Goal: Information Seeking & Learning: Learn about a topic

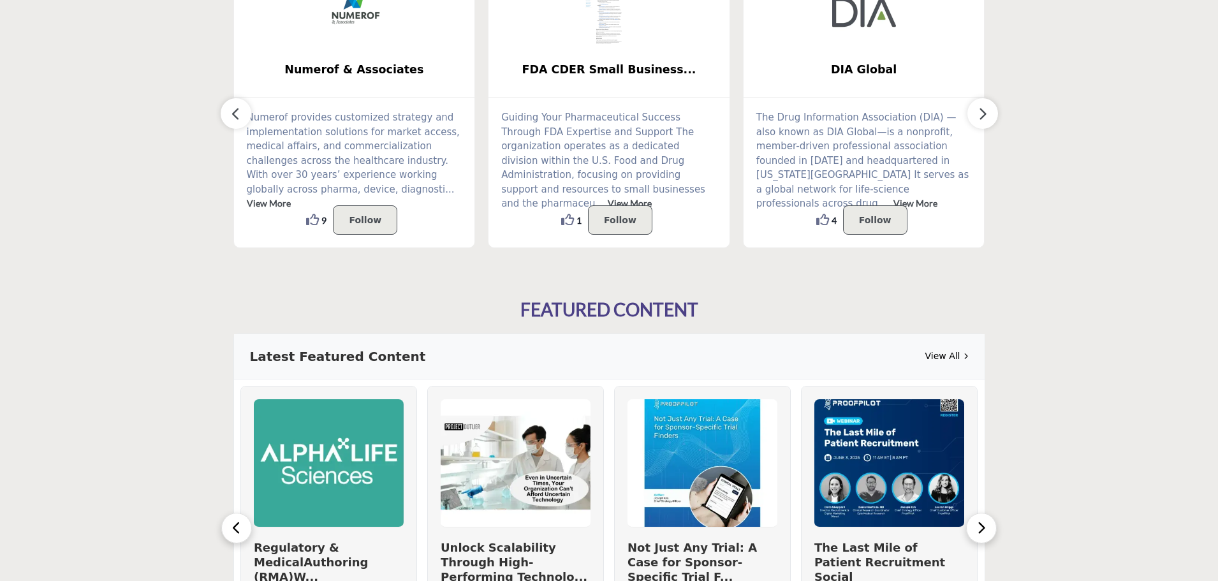
scroll to position [546, 0]
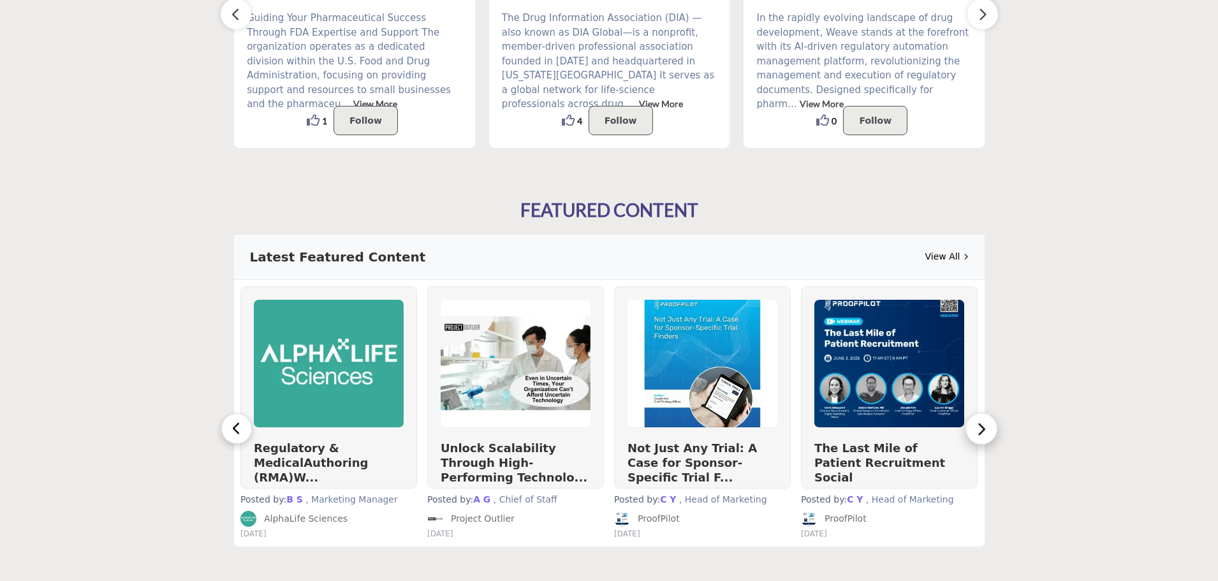
click at [977, 417] on button "button" at bounding box center [981, 428] width 32 height 32
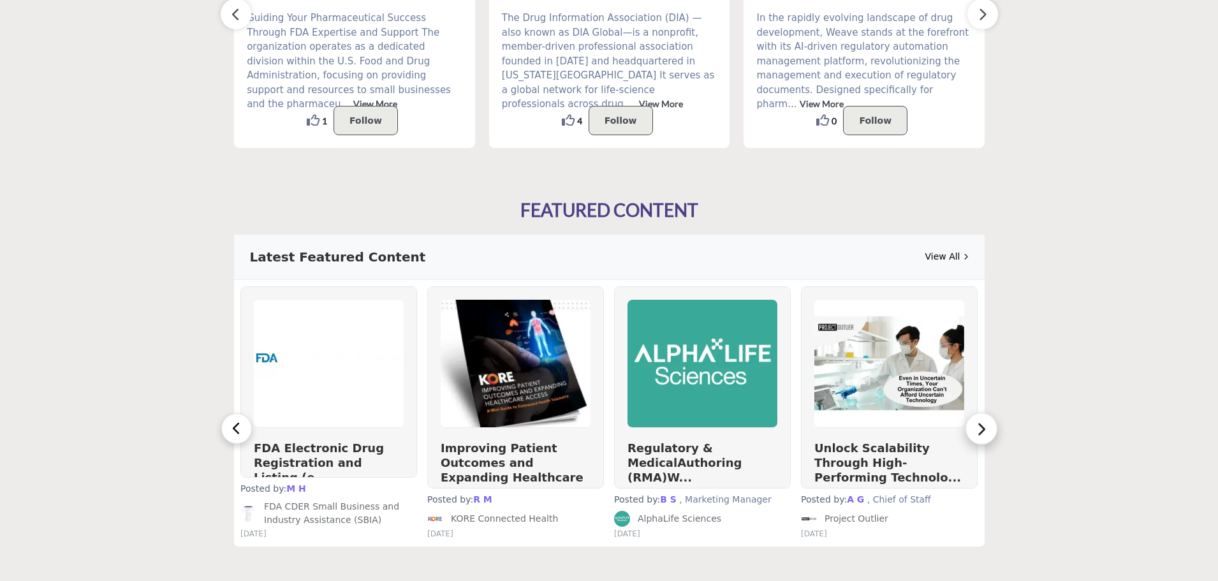
click at [982, 424] on icon "button" at bounding box center [981, 428] width 11 height 17
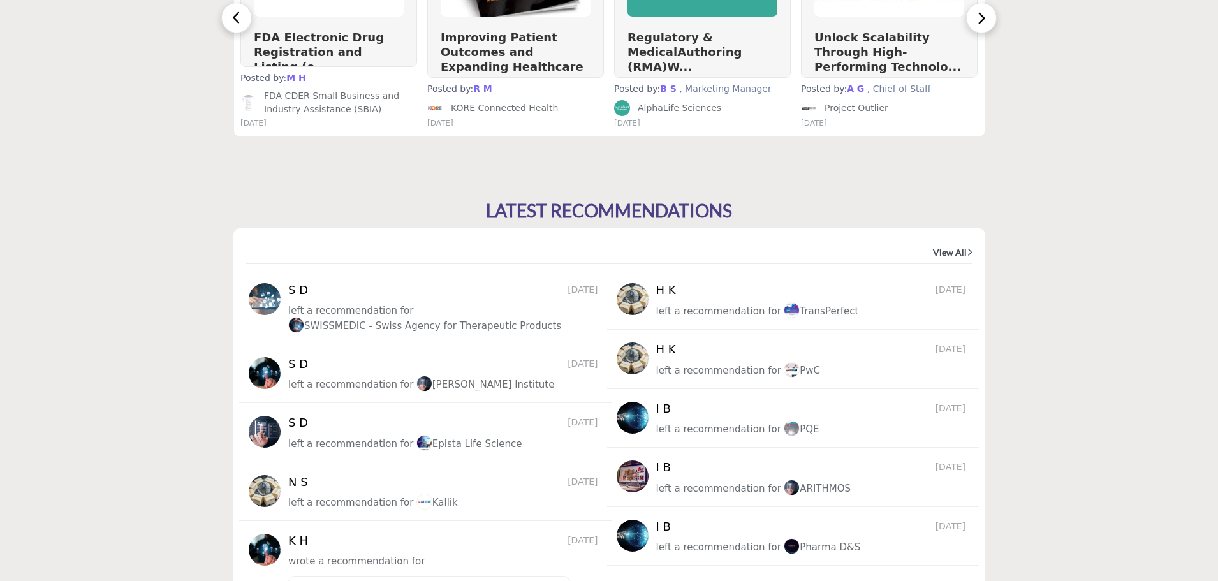
scroll to position [376, 0]
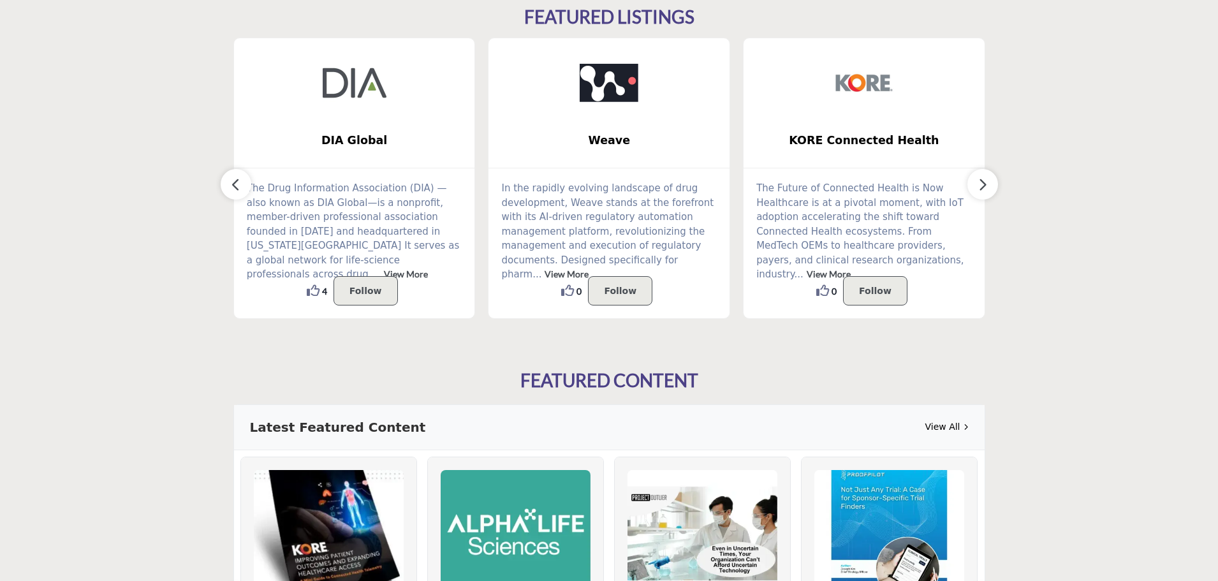
click at [984, 182] on icon "button" at bounding box center [982, 185] width 10 height 16
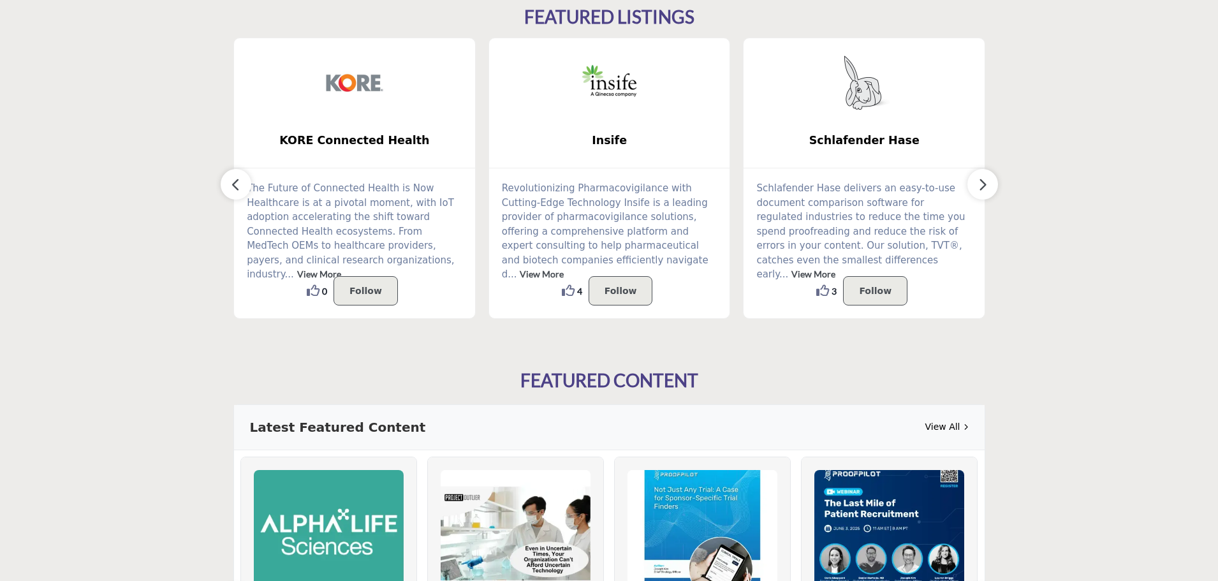
click at [986, 184] on icon "button" at bounding box center [982, 185] width 10 height 16
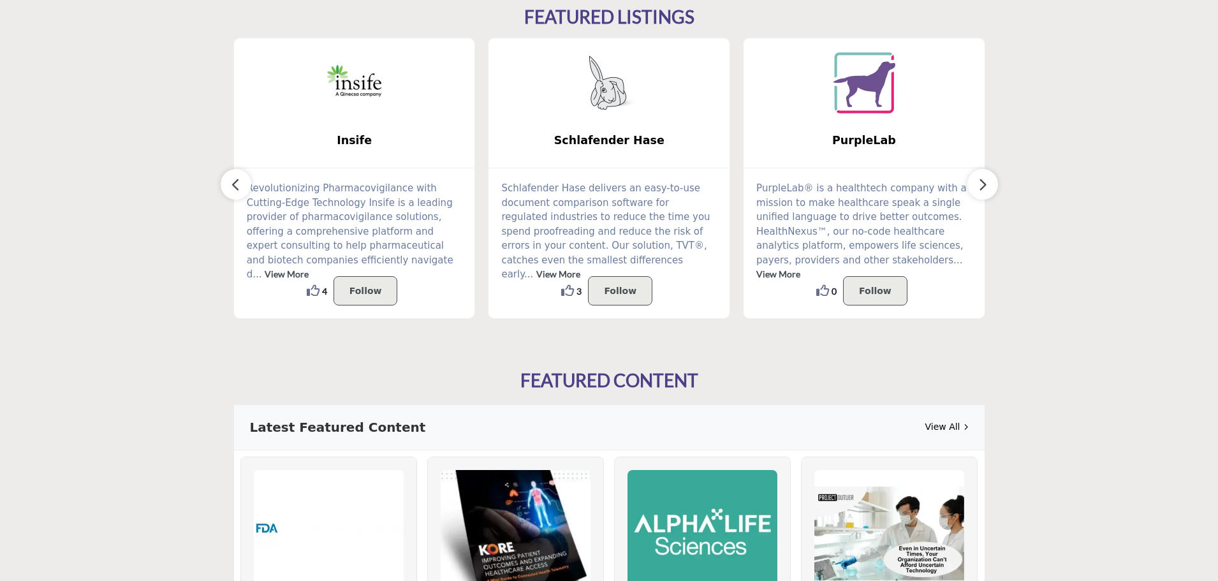
click at [986, 184] on icon "button" at bounding box center [982, 185] width 10 height 16
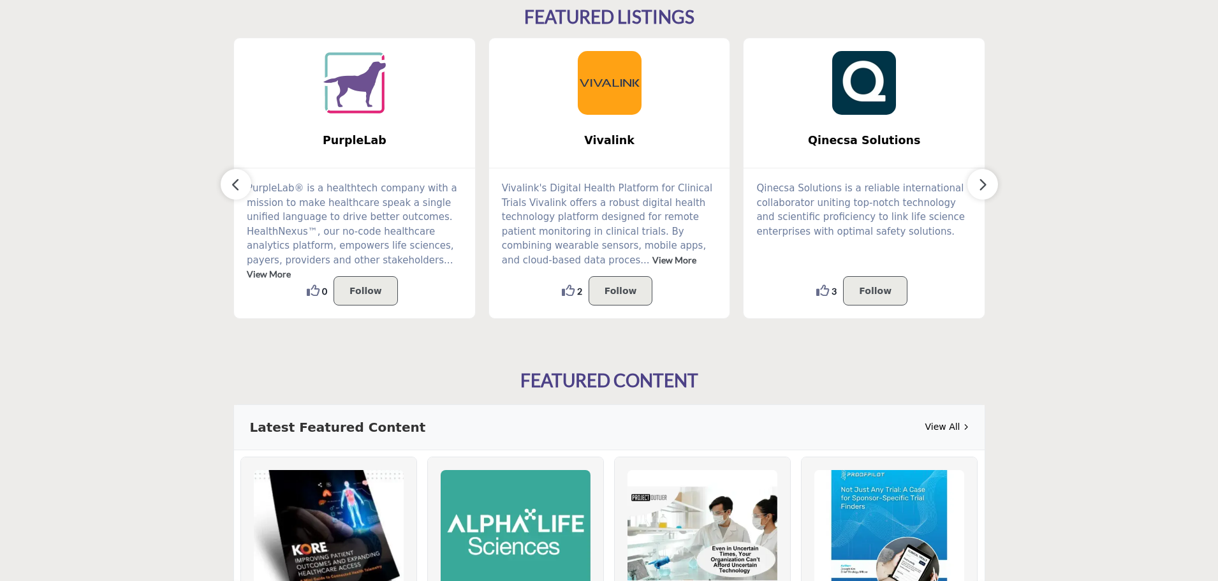
click at [986, 184] on icon "button" at bounding box center [982, 185] width 10 height 16
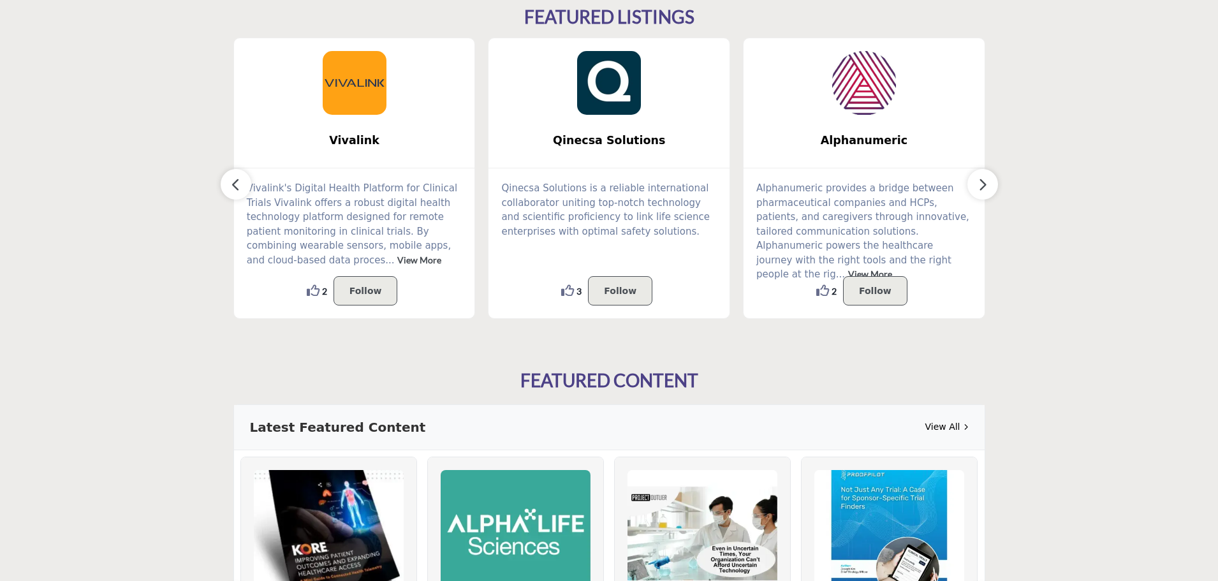
click at [986, 184] on icon "button" at bounding box center [982, 185] width 10 height 16
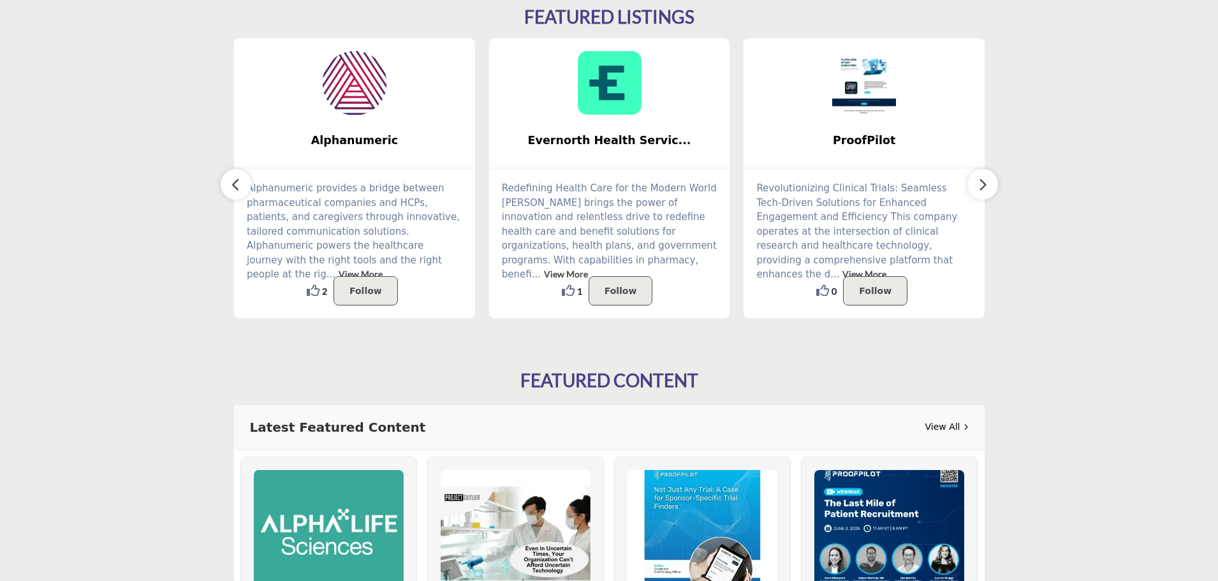
click at [987, 186] on icon "button" at bounding box center [982, 185] width 10 height 16
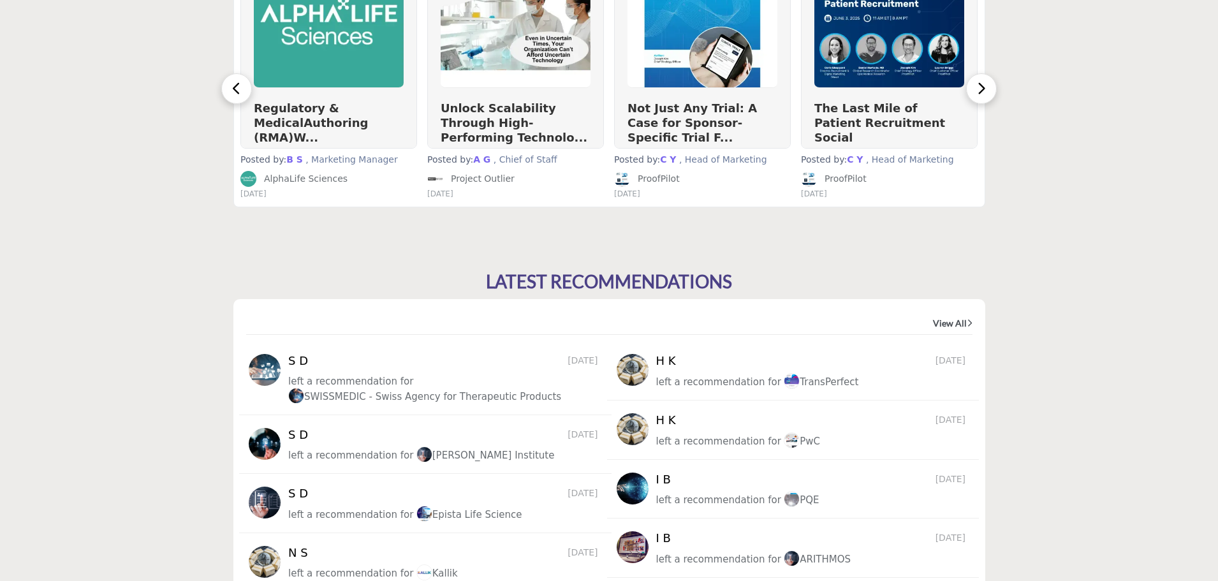
scroll to position [1477, 0]
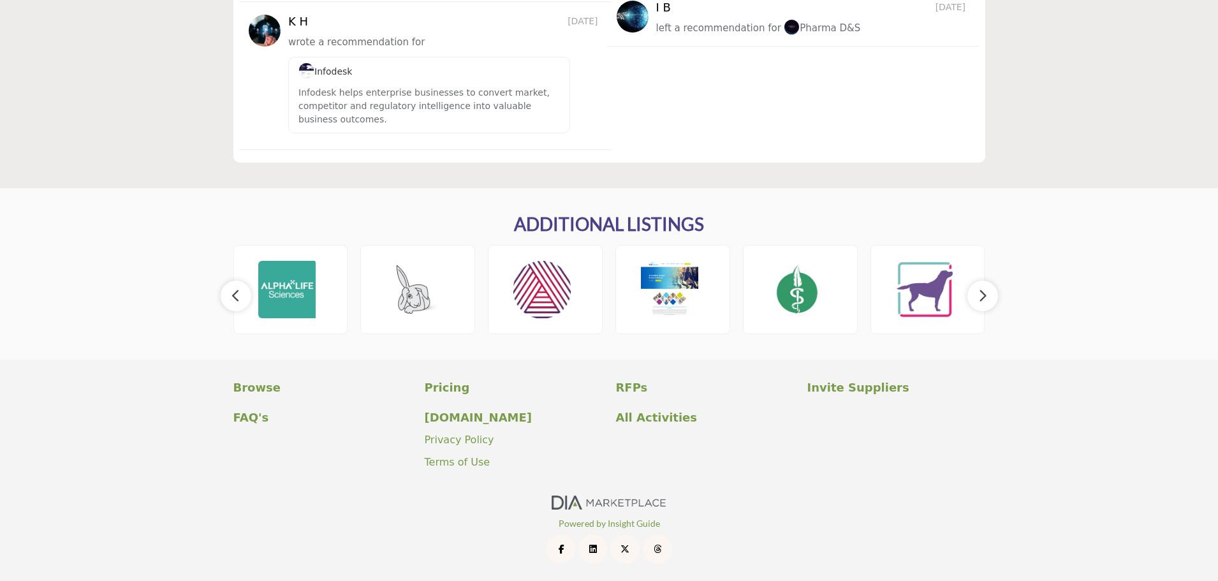
click at [990, 296] on button "button" at bounding box center [982, 296] width 31 height 31
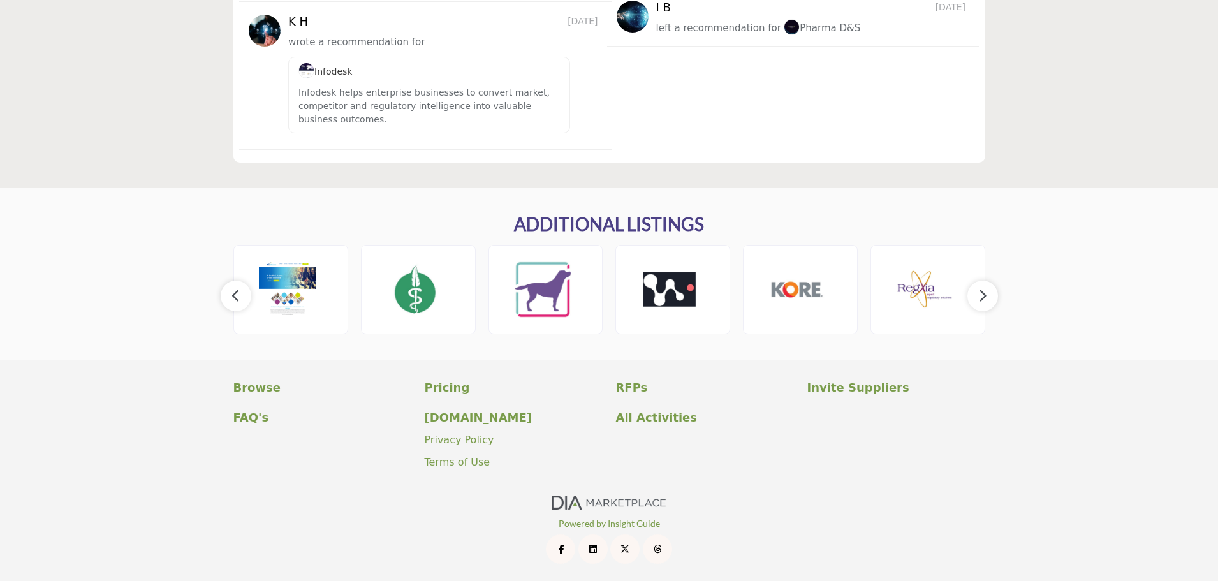
click at [989, 296] on button "button" at bounding box center [982, 296] width 31 height 31
click at [987, 295] on icon "button" at bounding box center [982, 296] width 10 height 16
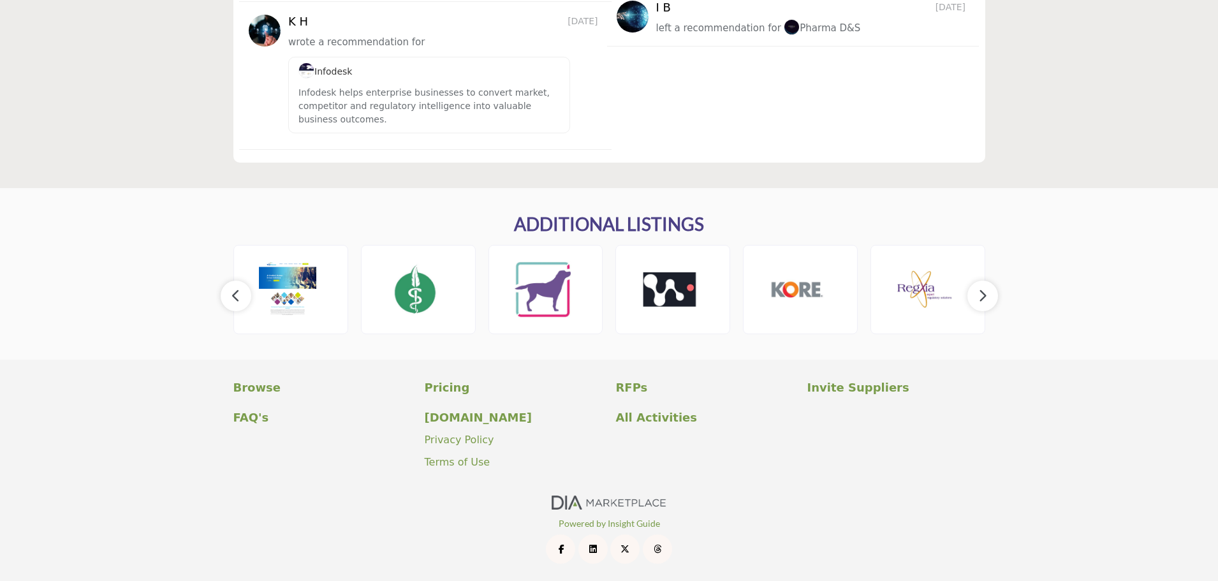
click at [242, 291] on button "button" at bounding box center [236, 296] width 31 height 31
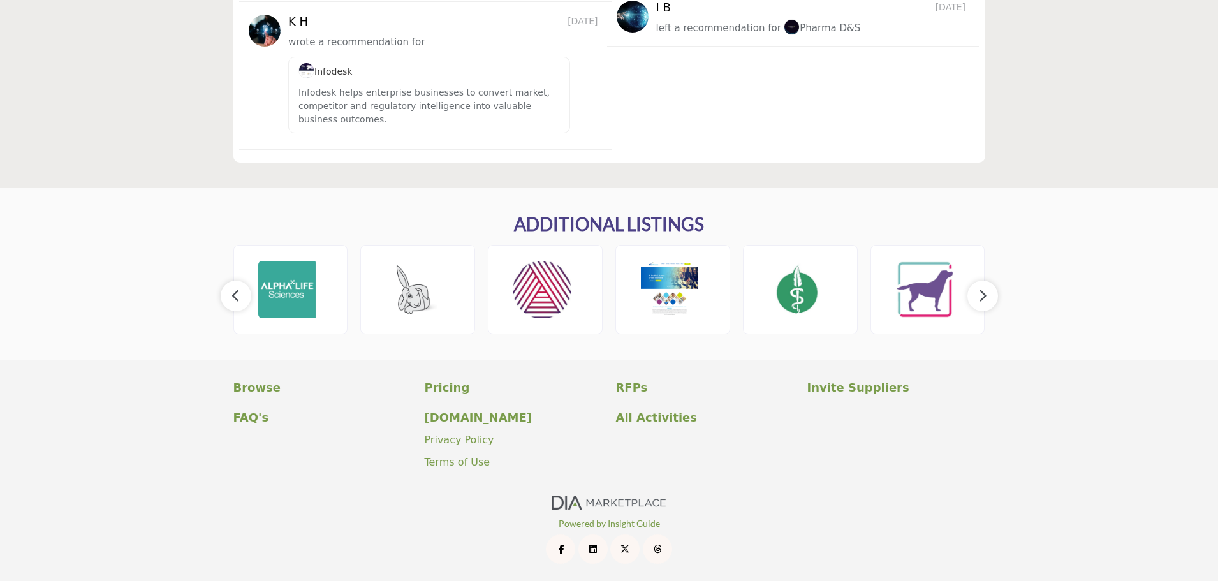
click at [242, 291] on button "button" at bounding box center [236, 296] width 31 height 31
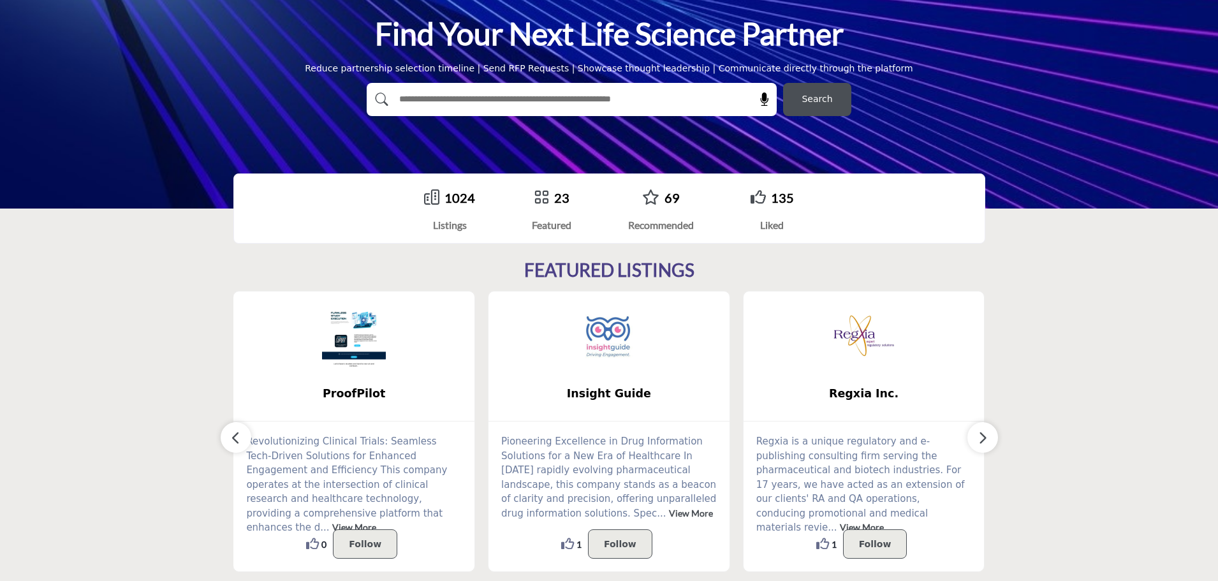
scroll to position [0, 0]
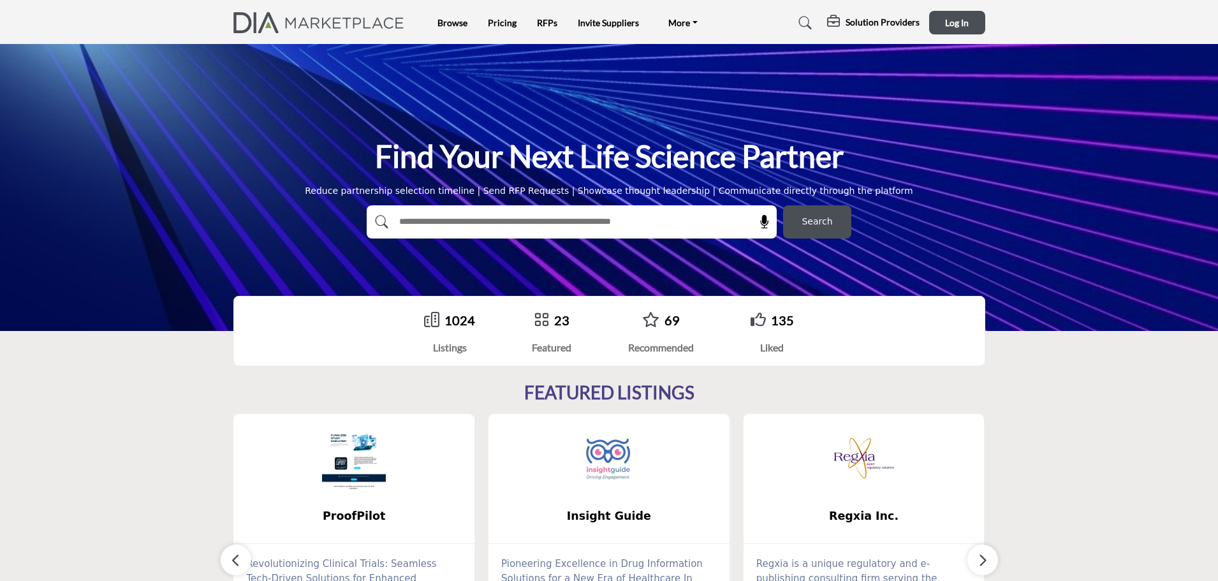
click at [458, 222] on input "text" at bounding box center [544, 221] width 304 height 19
click at [599, 193] on div "Reduce partnership selection timeline | Send RFP Requests | Showcase thought le…" at bounding box center [609, 190] width 608 height 13
click at [632, 22] on link "Invite Suppliers" at bounding box center [608, 22] width 61 height 11
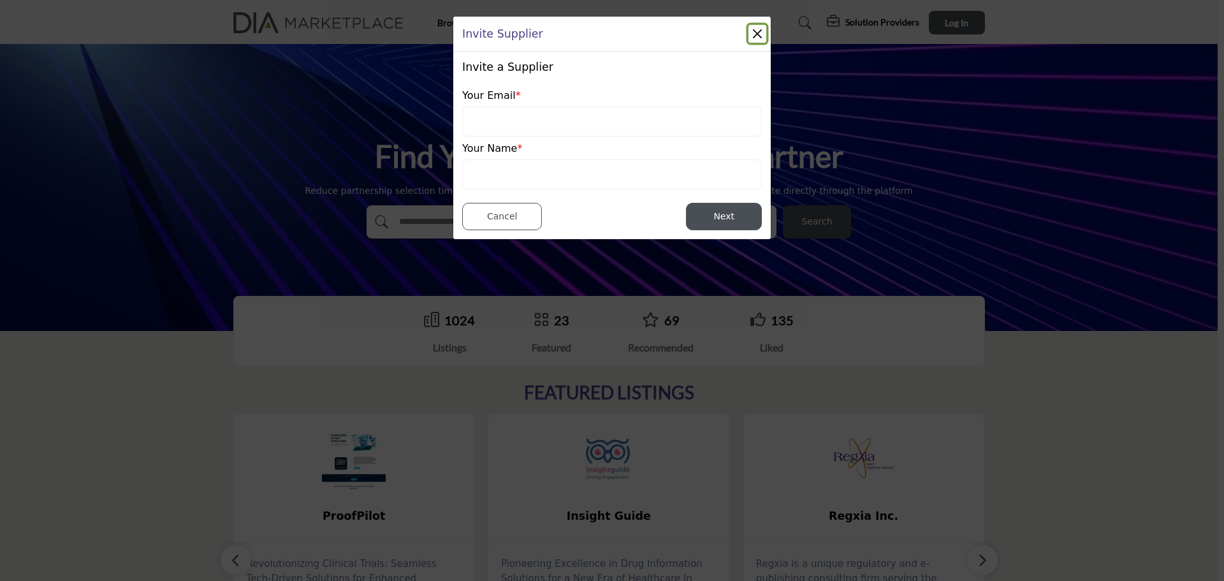
click at [758, 36] on button "Close" at bounding box center [757, 34] width 18 height 18
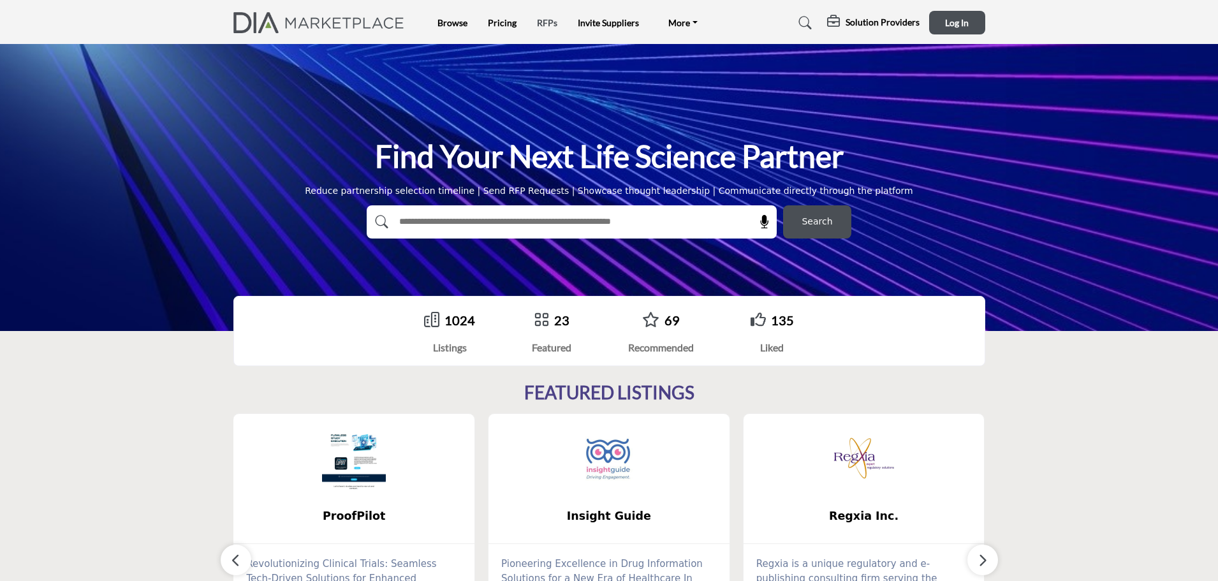
click at [548, 24] on link "RFPs" at bounding box center [547, 22] width 20 height 11
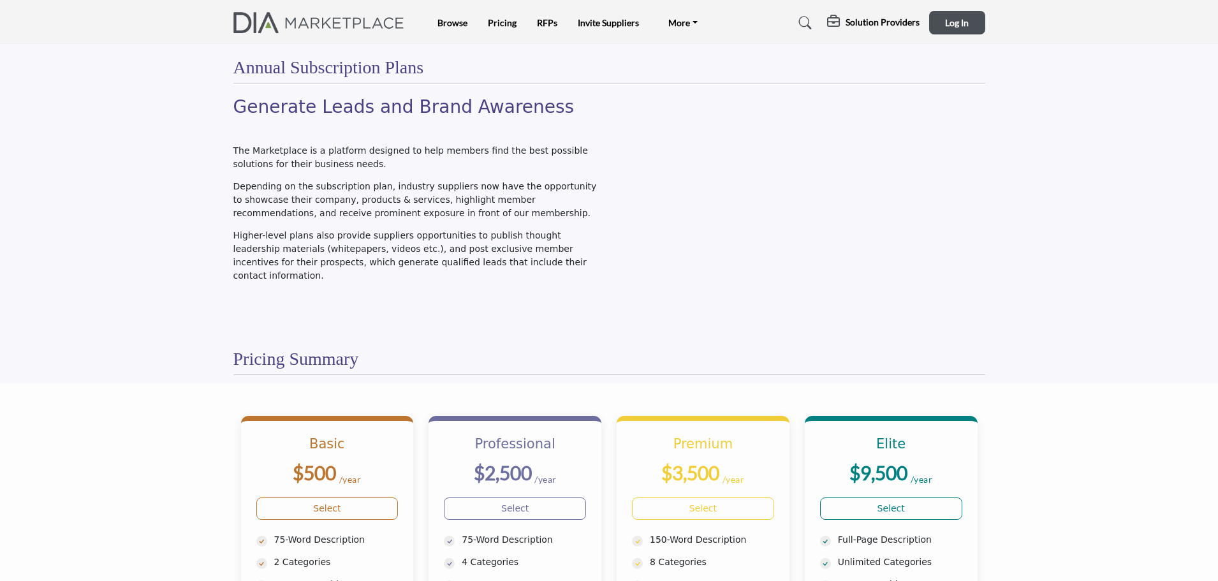
click at [470, 22] on ul "Browse Pricing RFPs Invite Suppliers More FAQ's [DOMAIN_NAME]" at bounding box center [571, 23] width 269 height 18
click at [462, 21] on link "Browse" at bounding box center [452, 22] width 30 height 11
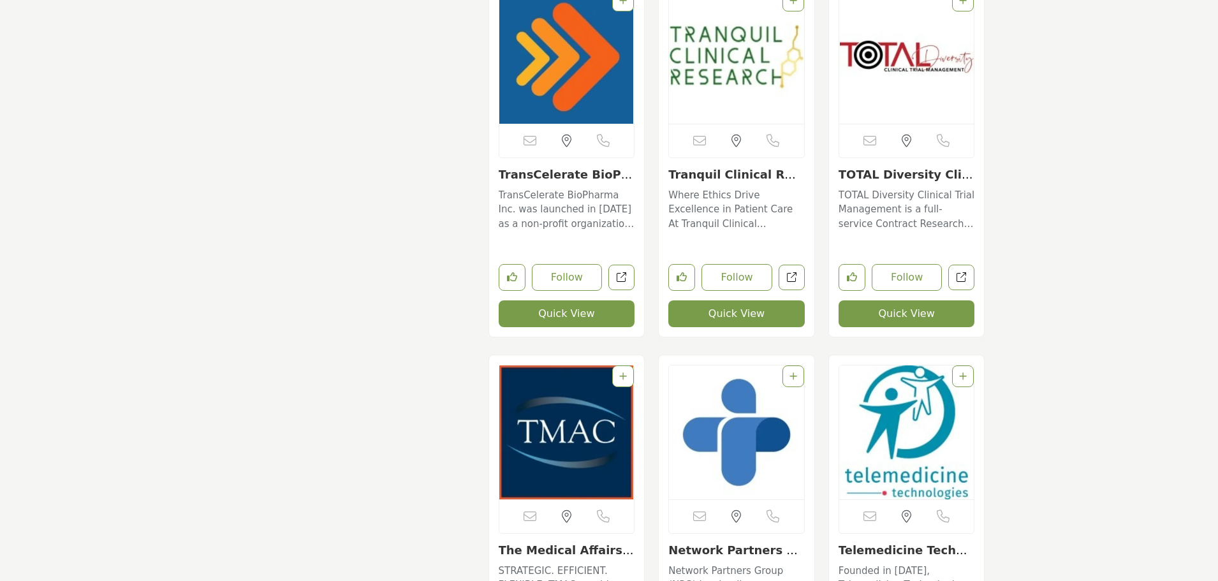
scroll to position [9820, 0]
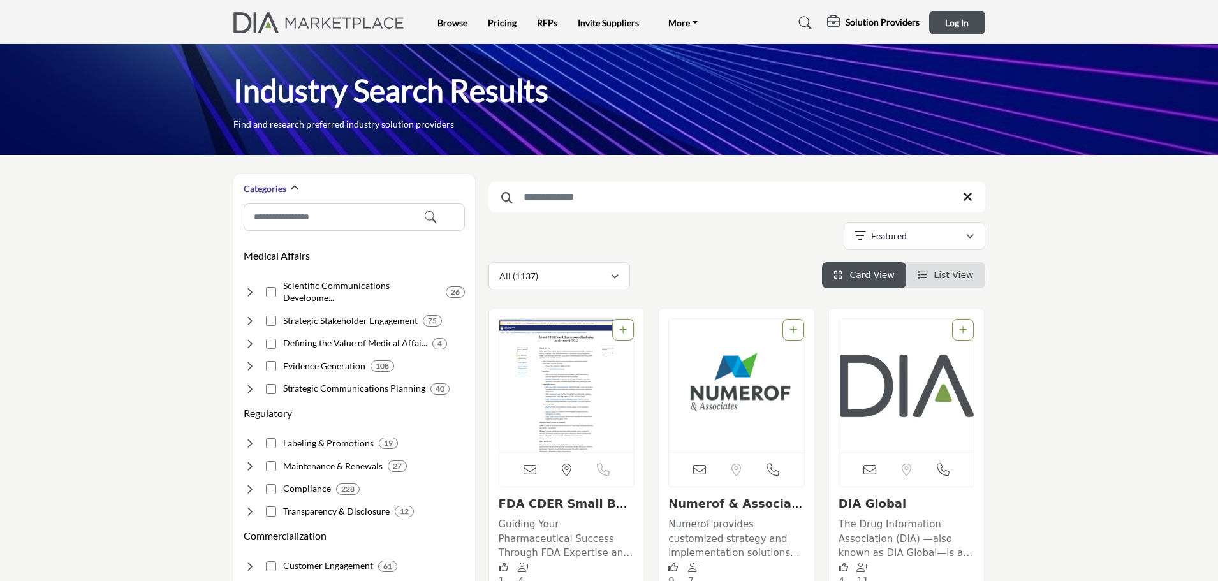
click at [379, 31] on img at bounding box center [322, 22] width 178 height 21
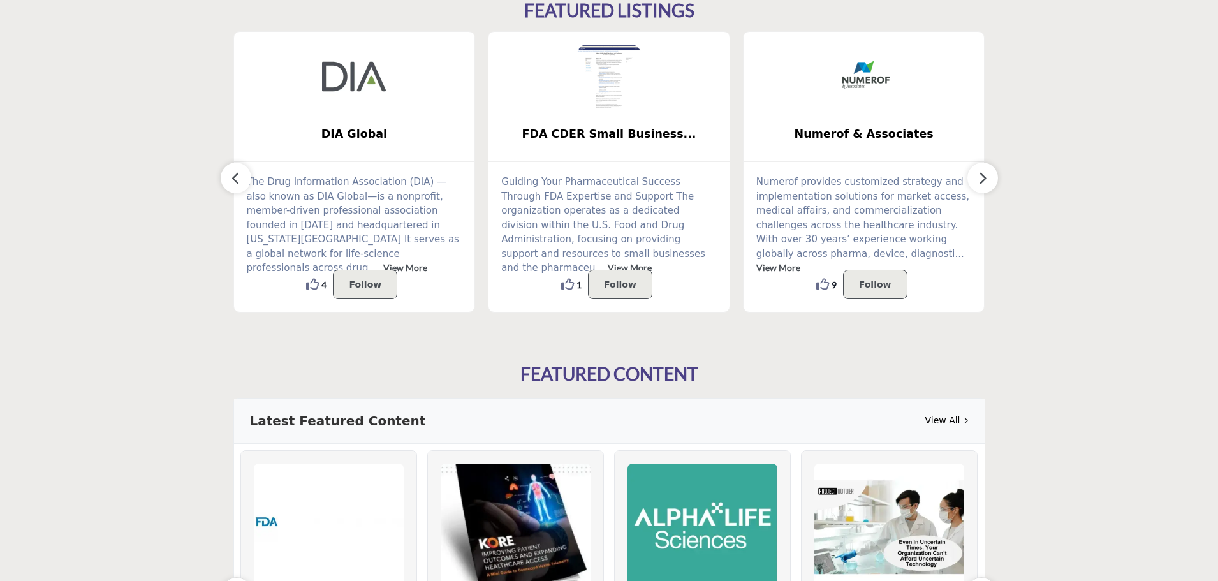
scroll to position [446, 0]
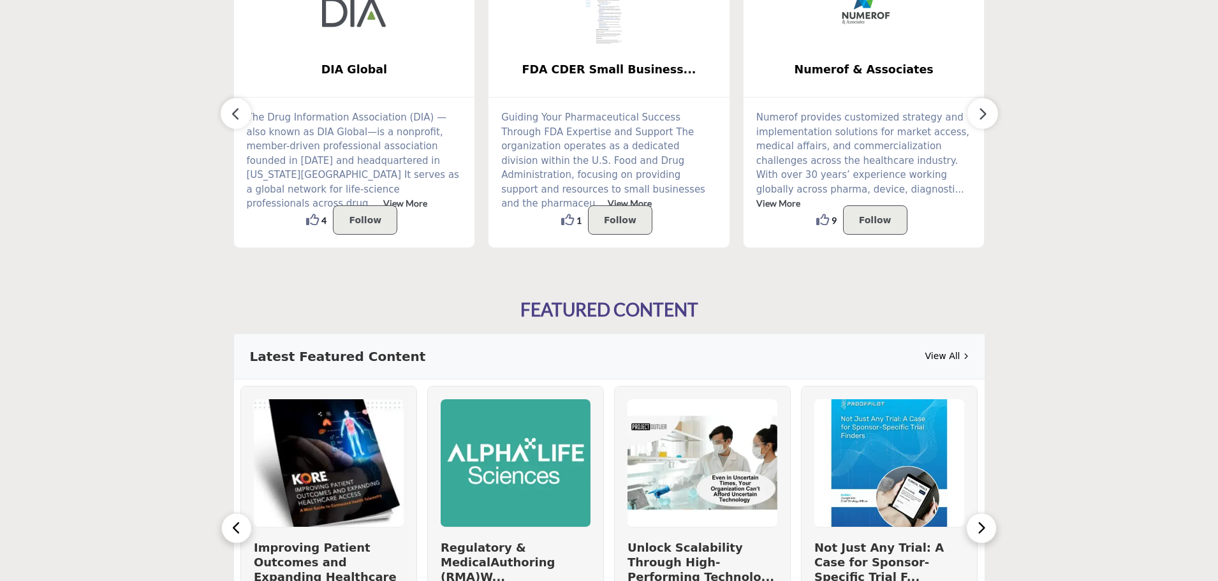
click at [969, 112] on button "button" at bounding box center [982, 113] width 31 height 31
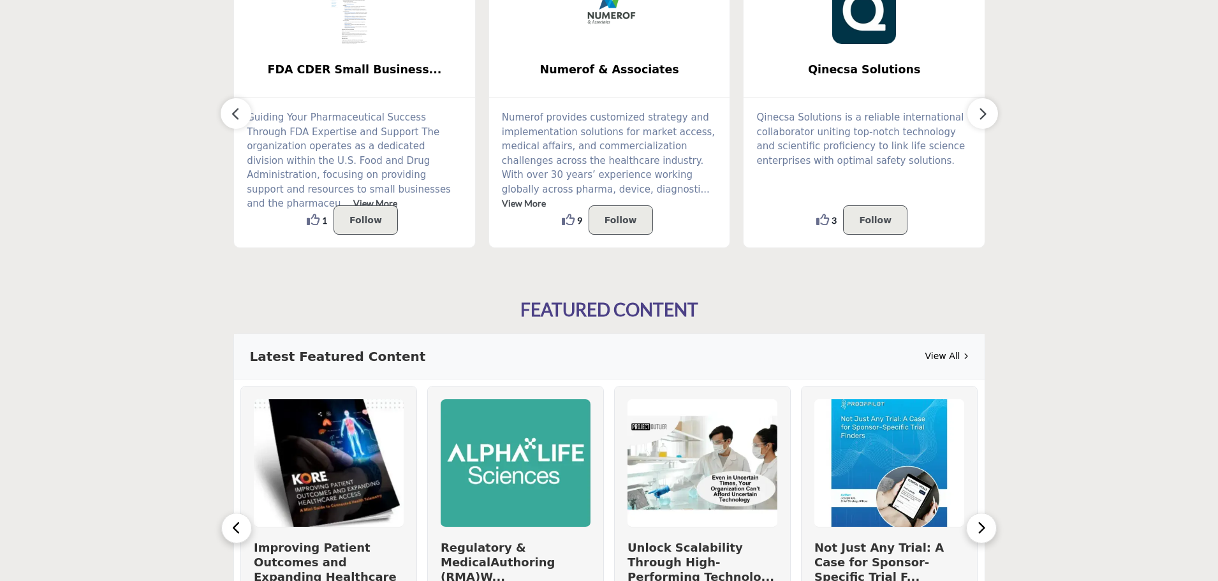
click at [975, 112] on button "button" at bounding box center [982, 113] width 31 height 31
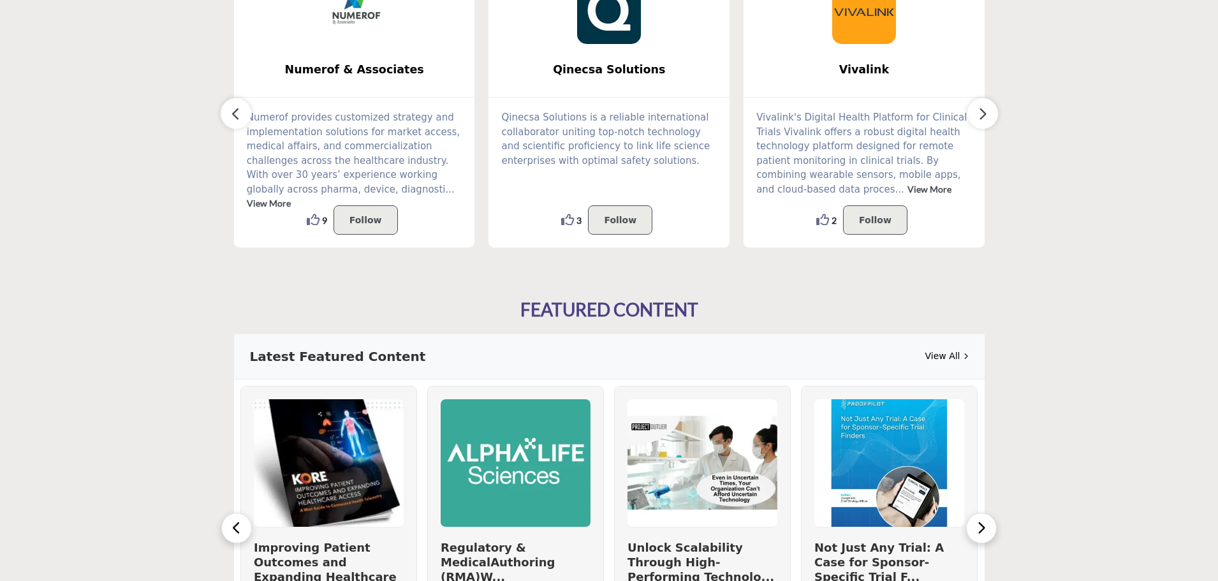
click at [976, 112] on button "button" at bounding box center [982, 113] width 31 height 31
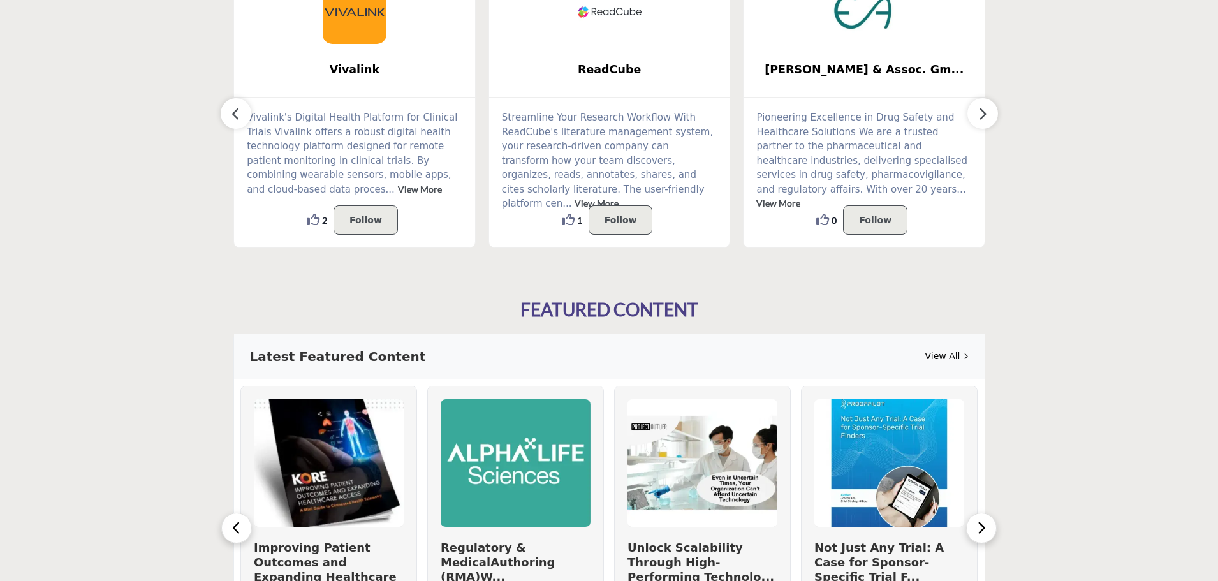
click at [976, 112] on button "button" at bounding box center [982, 113] width 31 height 31
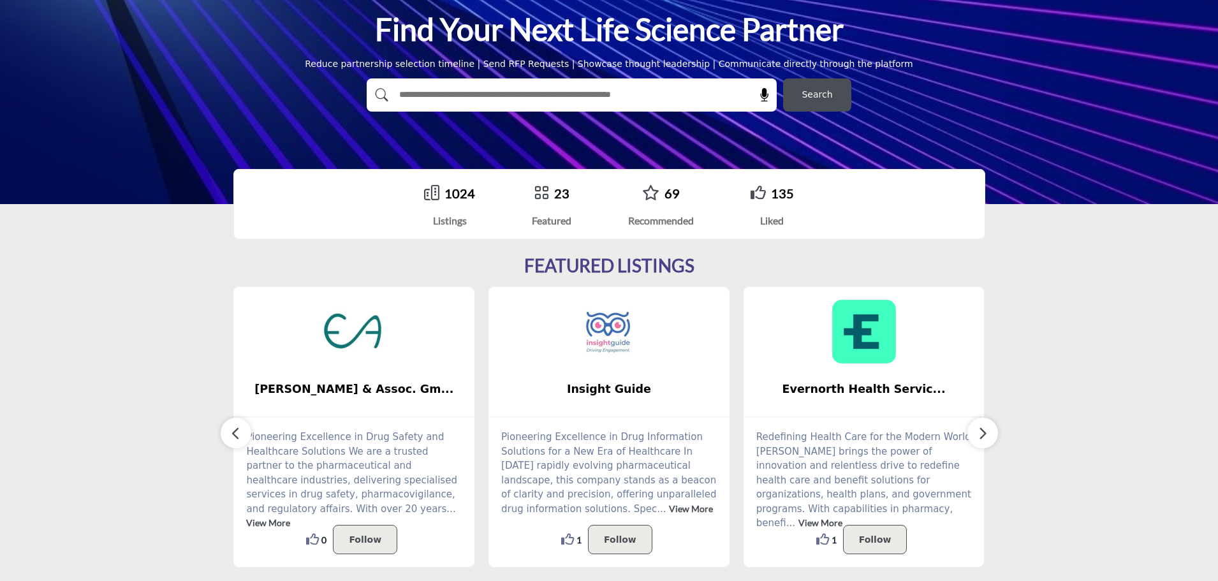
scroll to position [128, 0]
